Goal: Task Accomplishment & Management: Use online tool/utility

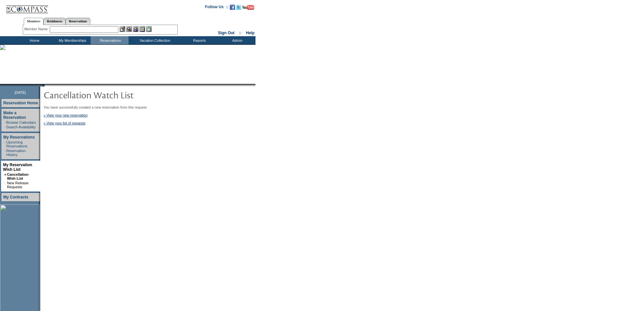
click at [33, 38] on td "Home" at bounding box center [34, 40] width 38 height 8
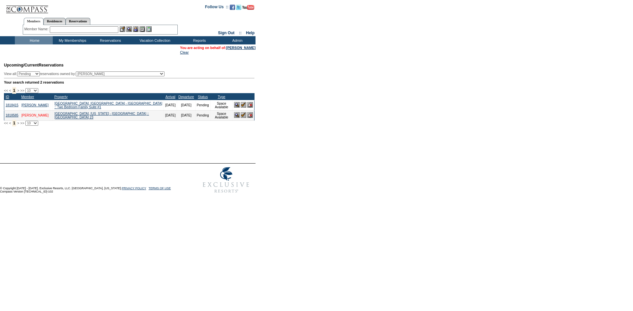
click at [33, 117] on link "[PERSON_NAME]" at bounding box center [34, 116] width 27 height 4
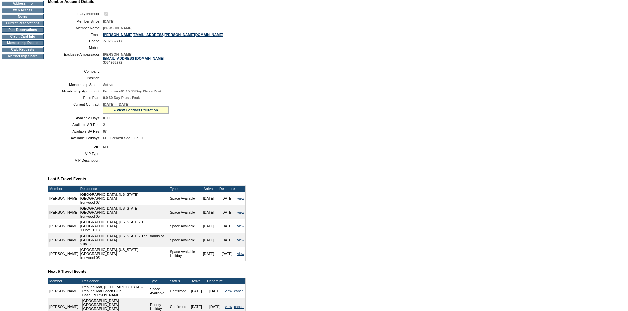
scroll to position [67, 0]
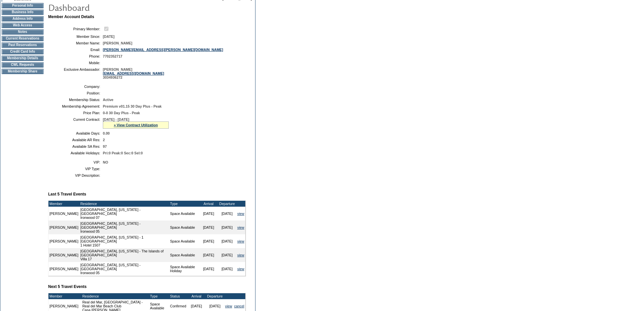
click at [33, 67] on td "CWL Requests" at bounding box center [23, 64] width 42 height 5
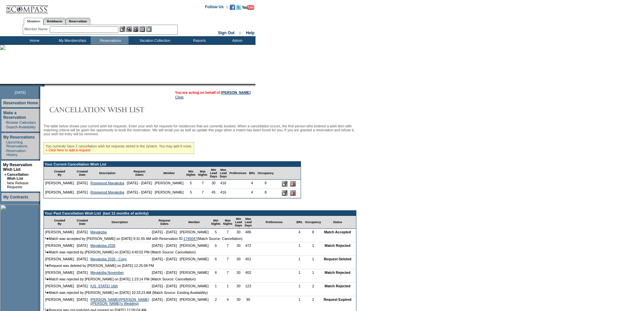
click at [85, 152] on link "» Click here to add a request" at bounding box center [67, 150] width 45 height 4
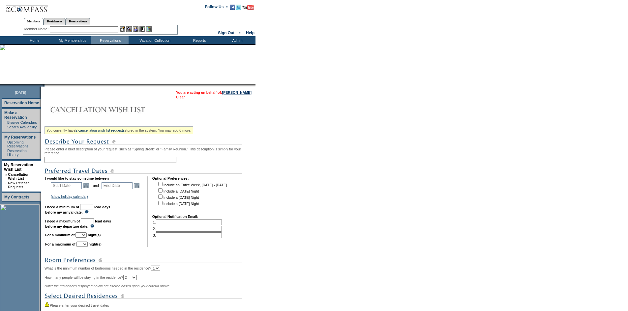
click at [178, 98] on link "Clear" at bounding box center [180, 97] width 9 height 4
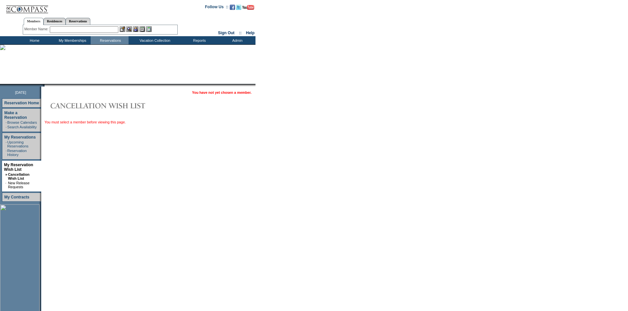
click at [107, 29] on input "text" at bounding box center [84, 29] width 69 height 7
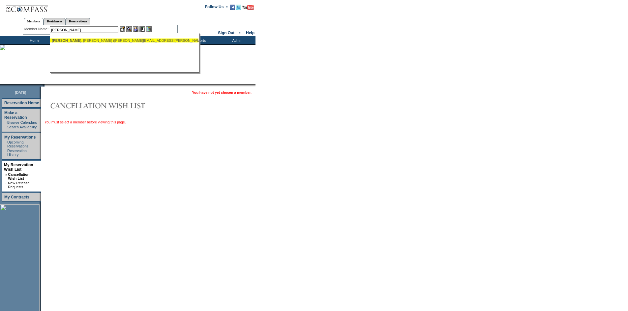
click at [130, 42] on div "[PERSON_NAME] ([PERSON_NAME][EMAIL_ADDRESS][PERSON_NAME][DOMAIN_NAME])" at bounding box center [124, 41] width 145 height 4
type input "[PERSON_NAME] ([PERSON_NAME][EMAIL_ADDRESS][PERSON_NAME][DOMAIN_NAME])"
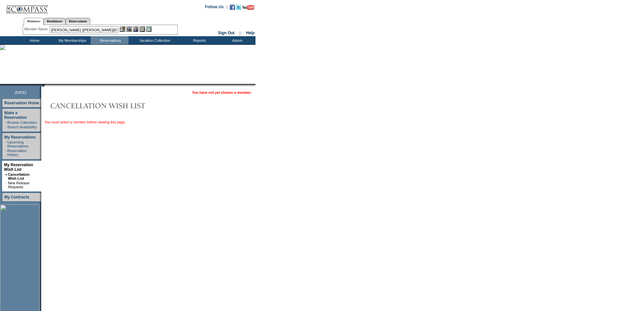
click at [136, 29] on img at bounding box center [136, 29] width 6 height 6
click at [132, 28] on img at bounding box center [129, 29] width 6 height 6
